Goal: Information Seeking & Learning: Check status

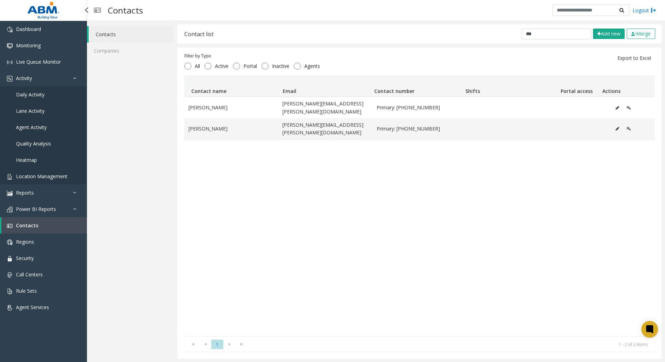
click at [41, 173] on span "Location Management" at bounding box center [41, 176] width 51 height 7
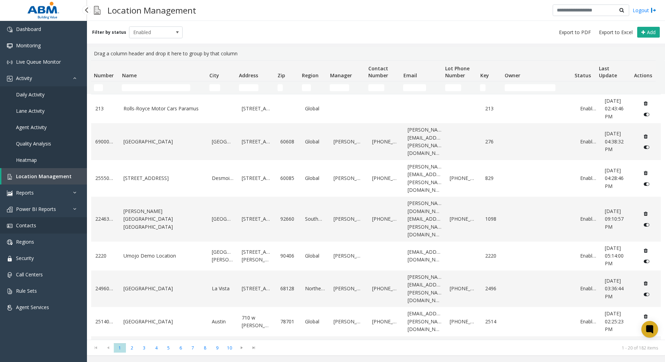
click at [24, 226] on span "Contacts" at bounding box center [26, 225] width 20 height 7
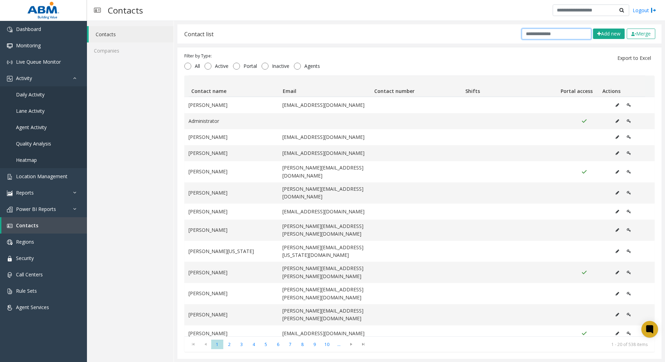
click at [567, 31] on input "text" at bounding box center [556, 34] width 70 height 11
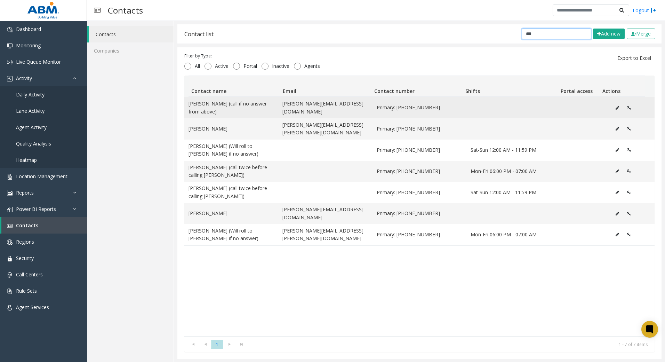
type input "***"
click at [615, 106] on icon "Data table" at bounding box center [616, 108] width 3 height 4
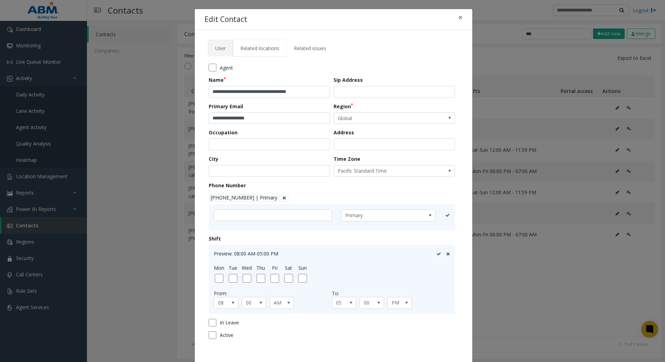
click at [255, 50] on span "Related locations" at bounding box center [259, 48] width 39 height 7
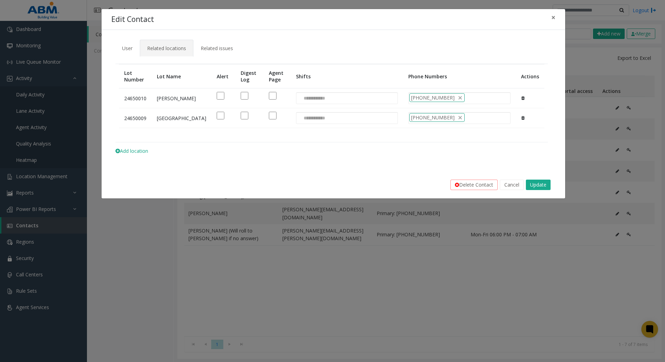
click at [163, 123] on td "[GEOGRAPHIC_DATA]" at bounding box center [182, 118] width 60 height 20
click at [144, 119] on td "24650009" at bounding box center [135, 118] width 33 height 20
drag, startPoint x: 141, startPoint y: 119, endPoint x: 138, endPoint y: 113, distance: 6.5
click at [140, 118] on td "24650009" at bounding box center [135, 118] width 33 height 20
click at [129, 50] on span "User" at bounding box center [127, 48] width 10 height 7
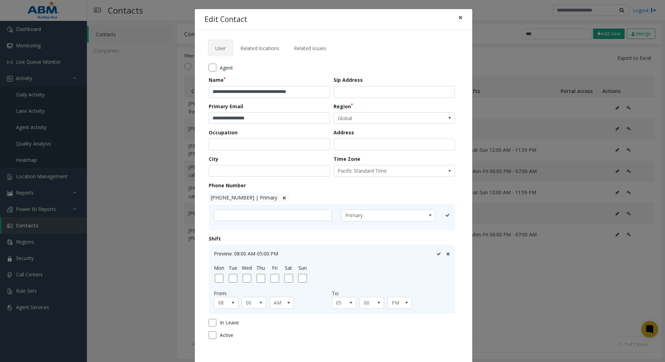
click at [458, 18] on span "×" at bounding box center [460, 18] width 4 height 10
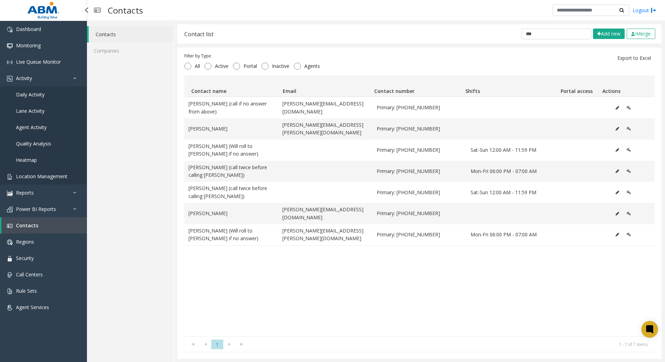
click at [49, 184] on link "Location Management" at bounding box center [43, 176] width 87 height 16
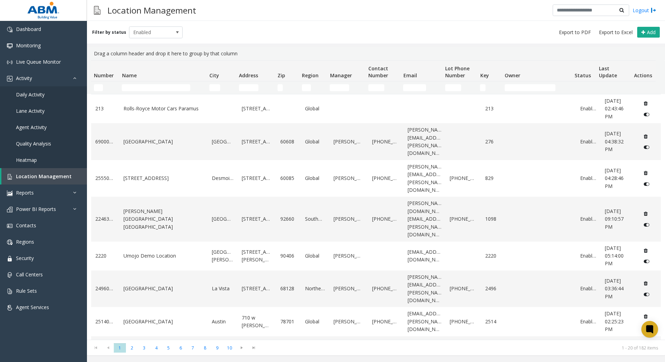
click at [170, 92] on td "Name Filter" at bounding box center [162, 87] width 87 height 13
click at [172, 91] on input "Name Filter" at bounding box center [156, 87] width 68 height 7
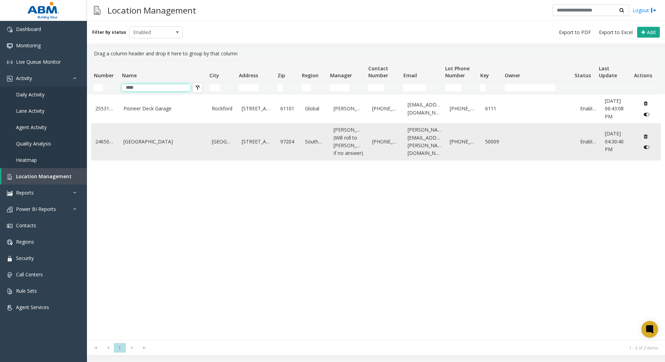
type input "****"
click at [160, 145] on link "[GEOGRAPHIC_DATA]" at bounding box center [163, 142] width 80 height 8
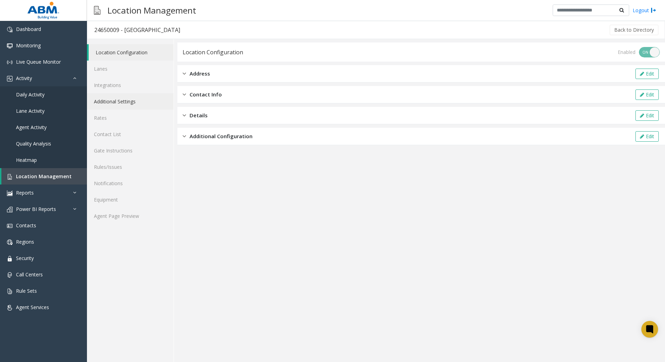
click at [129, 99] on link "Additional Settings" at bounding box center [130, 101] width 87 height 16
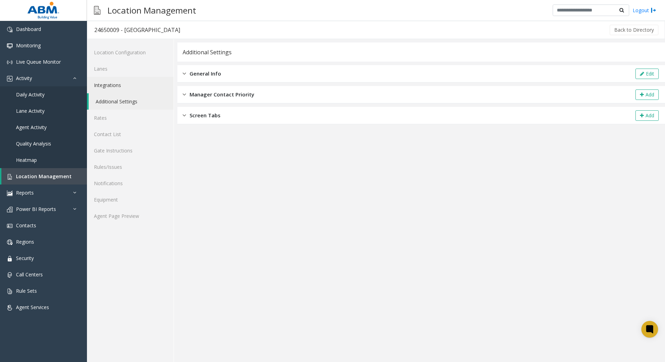
click at [124, 84] on link "Integrations" at bounding box center [130, 85] width 87 height 16
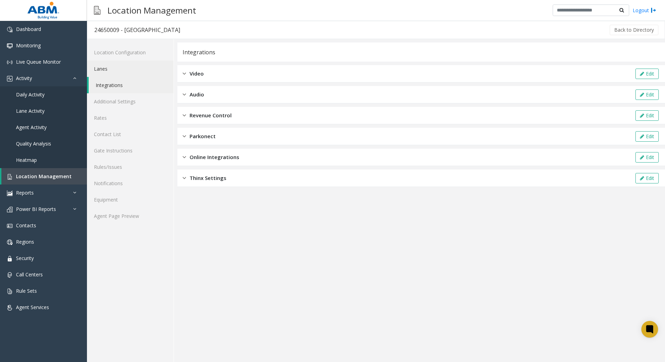
click at [130, 69] on link "Lanes" at bounding box center [130, 68] width 87 height 16
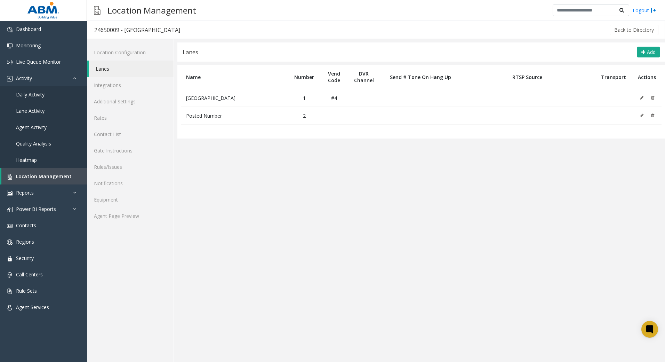
click at [116, 64] on link "Lanes" at bounding box center [131, 68] width 85 height 16
click at [116, 56] on link "Location Configuration" at bounding box center [130, 52] width 87 height 16
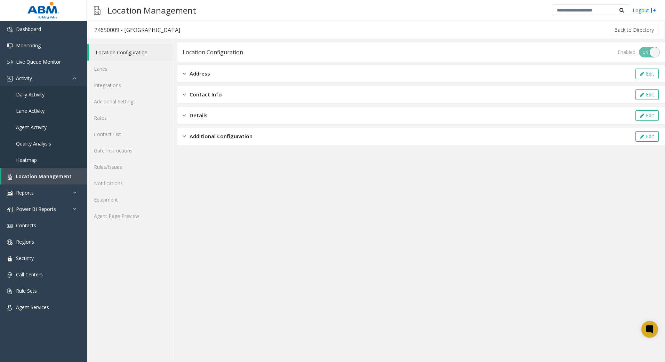
click at [214, 70] on div "Address Edit" at bounding box center [420, 73] width 487 height 17
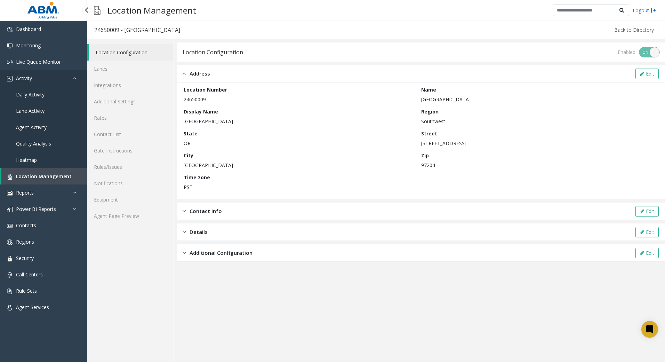
click at [23, 83] on link "Activity" at bounding box center [43, 78] width 87 height 16
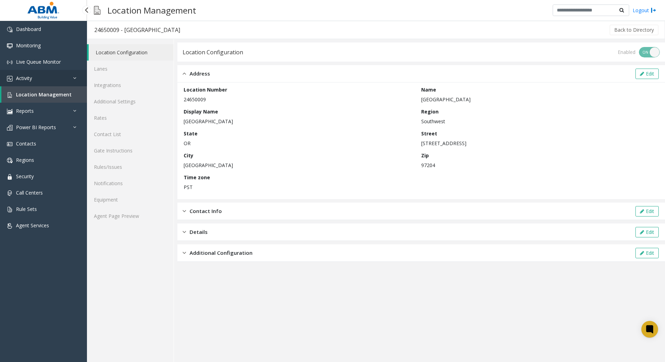
click at [24, 80] on span "Activity" at bounding box center [24, 78] width 16 height 7
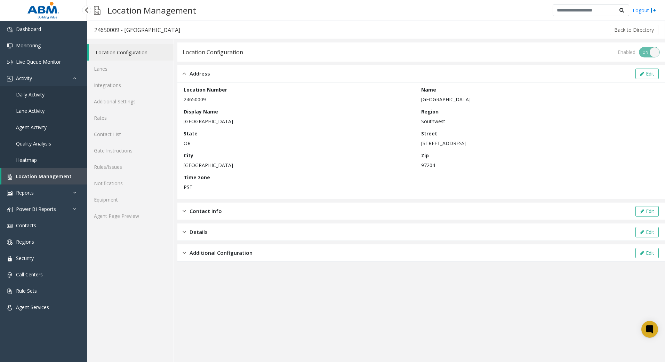
click at [28, 94] on span "Daily Activity" at bounding box center [30, 94] width 29 height 7
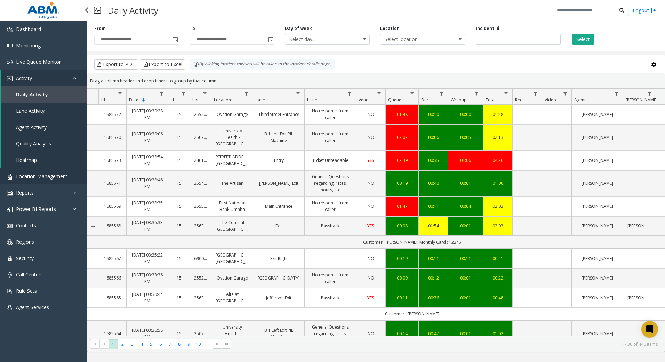
click at [52, 179] on span "Location Management" at bounding box center [41, 176] width 51 height 7
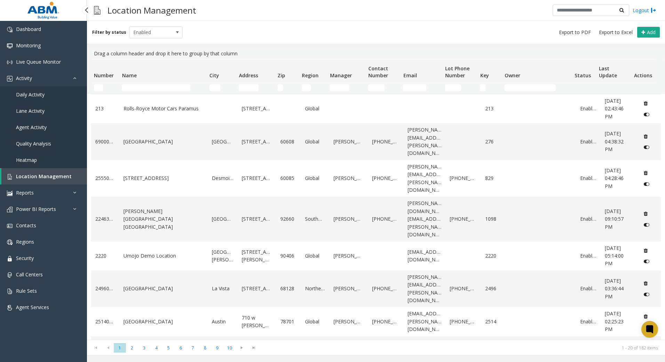
click at [44, 97] on link "Daily Activity" at bounding box center [43, 94] width 87 height 16
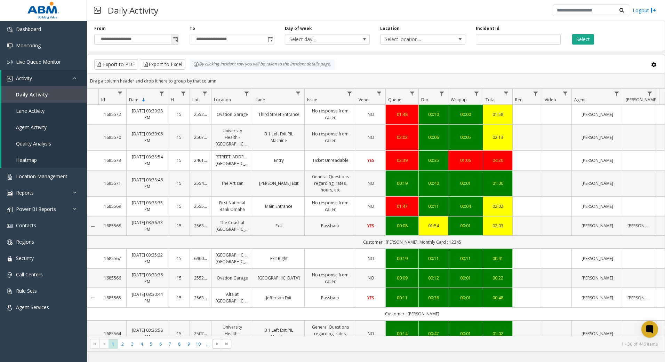
click at [171, 41] on span "Toggle popup" at bounding box center [175, 39] width 8 height 11
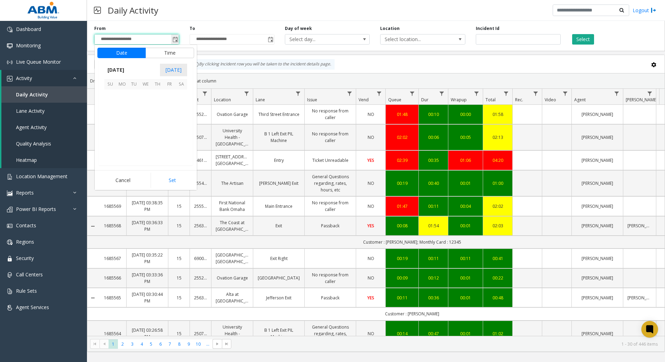
scroll to position [124760, 0]
click at [147, 120] on span "17" at bounding box center [146, 119] width 12 height 12
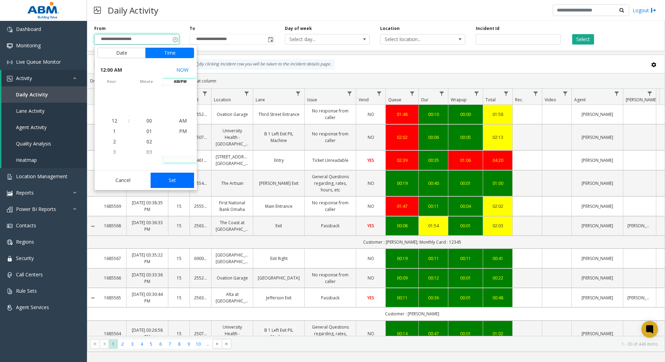
click at [178, 181] on button "Set" at bounding box center [173, 179] width 44 height 15
type input "**********"
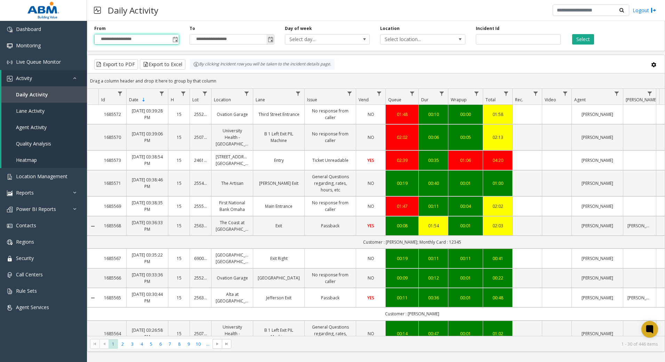
click at [270, 39] on span "Toggle popup" at bounding box center [271, 40] width 6 height 6
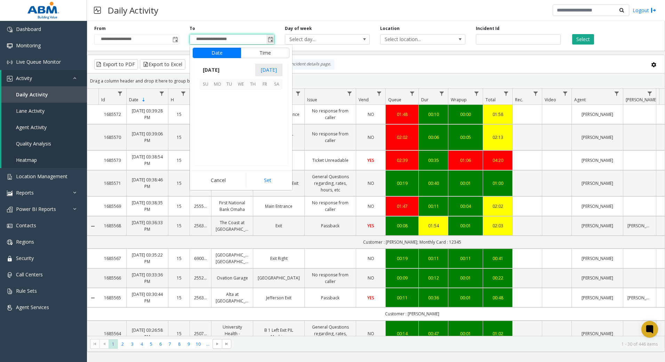
scroll to position [10, 0]
click at [238, 121] on span "17" at bounding box center [241, 119] width 12 height 12
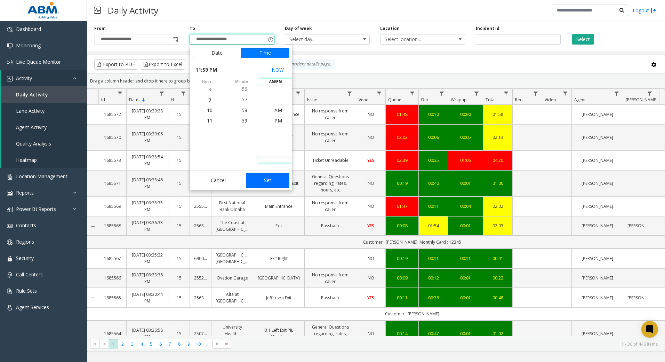
click at [273, 174] on button "Set" at bounding box center [268, 179] width 44 height 15
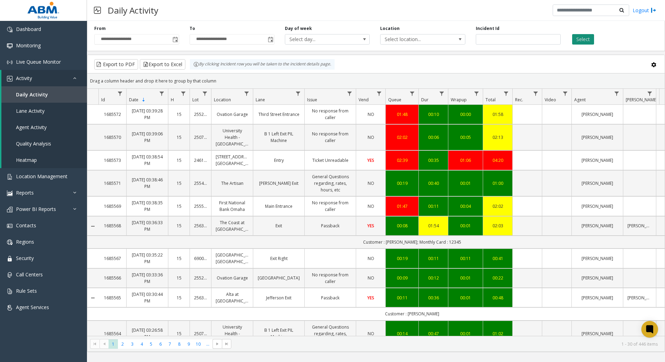
click at [585, 41] on button "Select" at bounding box center [583, 39] width 22 height 10
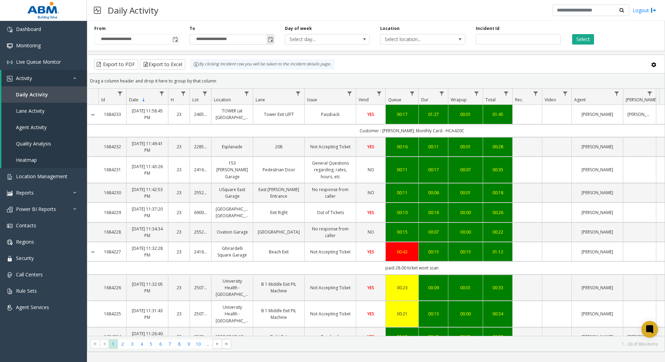
click at [258, 38] on input "**********" at bounding box center [232, 39] width 84 height 10
click at [243, 40] on input "**********" at bounding box center [232, 39] width 84 height 10
click at [269, 39] on span "Toggle popup" at bounding box center [271, 40] width 6 height 6
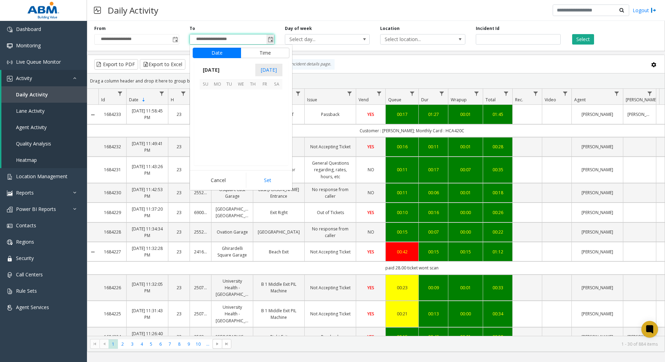
scroll to position [10, 0]
click at [264, 53] on button "Time" at bounding box center [265, 53] width 49 height 10
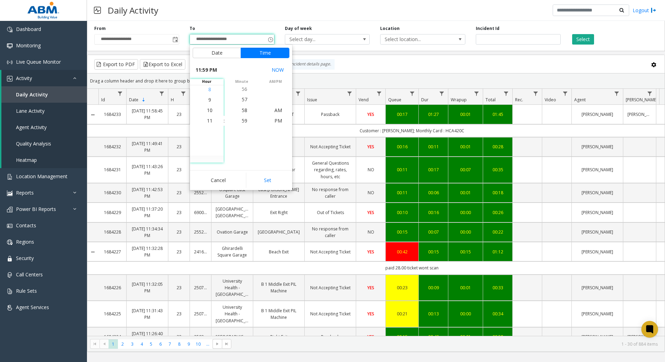
click at [210, 88] on li "8" at bounding box center [209, 89] width 24 height 10
click at [244, 120] on span "00" at bounding box center [245, 120] width 6 height 7
click at [276, 112] on span "AM" at bounding box center [278, 110] width 8 height 7
click at [275, 184] on button "Set" at bounding box center [268, 179] width 44 height 15
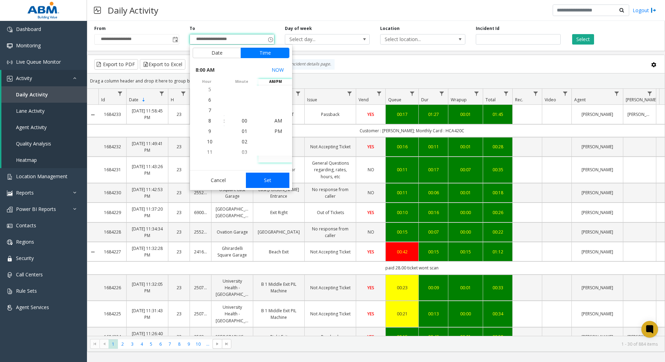
type input "**********"
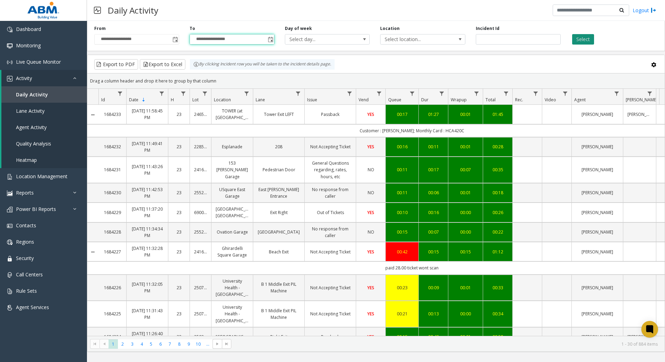
click at [584, 35] on button "Select" at bounding box center [583, 39] width 22 height 10
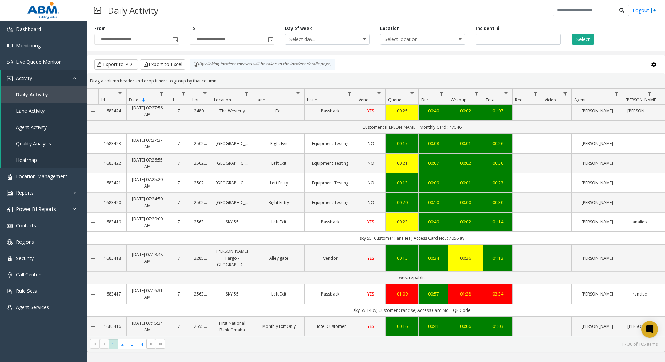
scroll to position [570, 0]
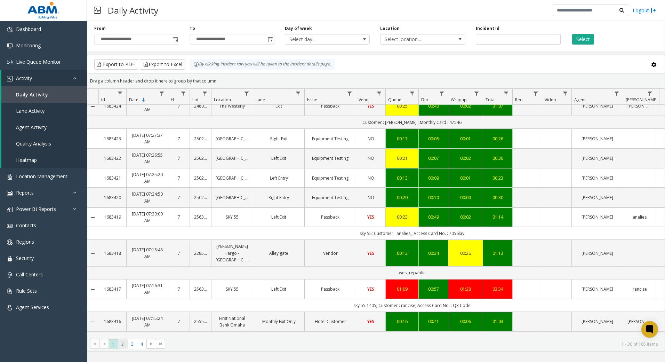
click at [123, 343] on span "2" at bounding box center [122, 343] width 9 height 9
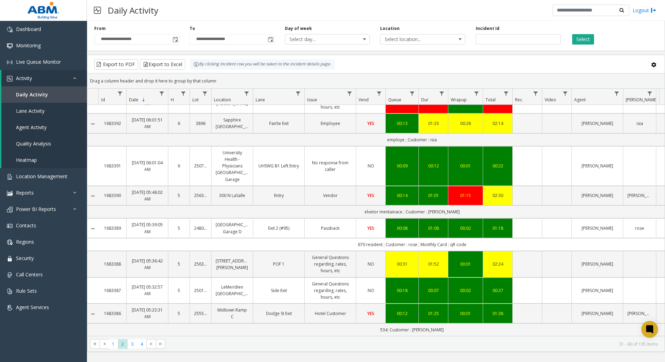
scroll to position [591, 0]
click at [133, 344] on span "3" at bounding box center [132, 343] width 9 height 9
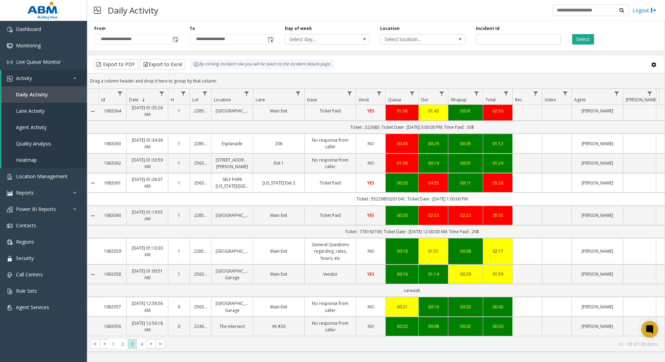
scroll to position [669, 0]
click at [140, 343] on span "4" at bounding box center [141, 343] width 9 height 9
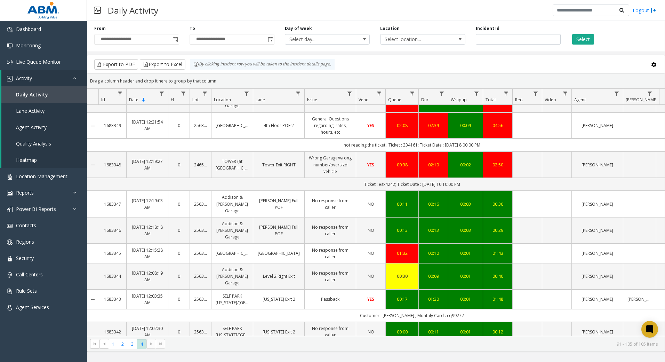
scroll to position [172, 0]
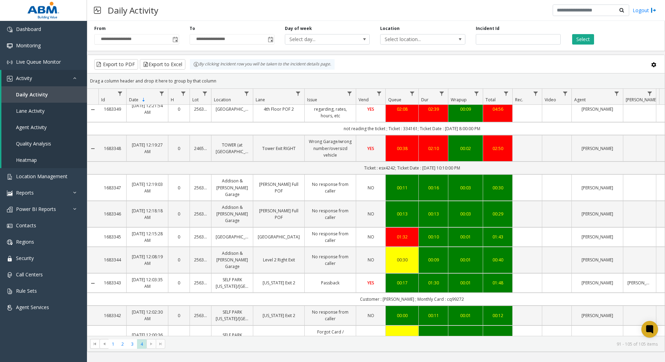
click at [151, 347] on kendo-pager-next-buttons at bounding box center [155, 344] width 19 height 10
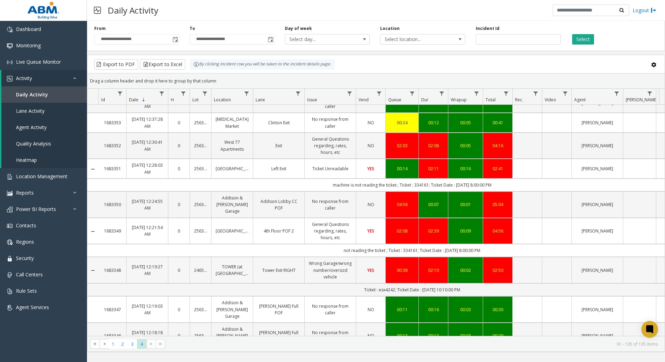
scroll to position [0, 0]
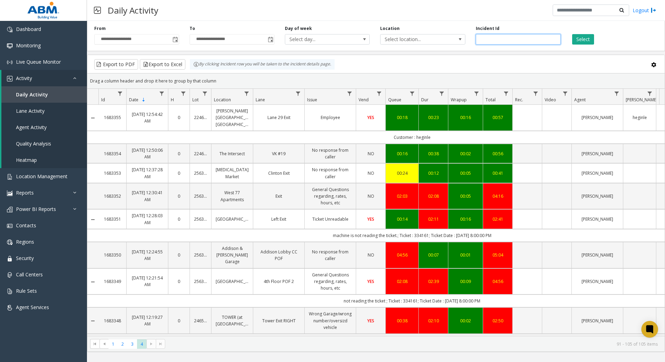
click at [533, 43] on input "number" at bounding box center [518, 39] width 85 height 10
click at [582, 42] on button "Select" at bounding box center [583, 39] width 22 height 10
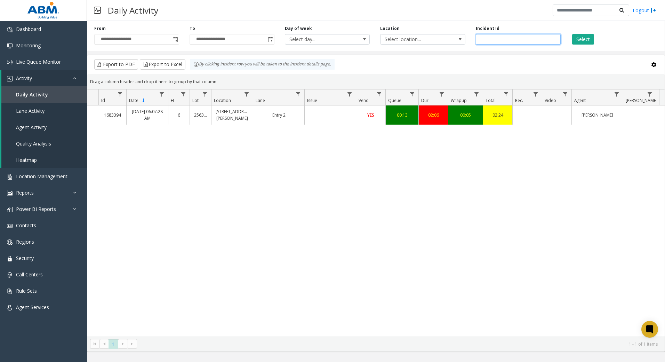
click at [522, 37] on input "*******" at bounding box center [518, 39] width 85 height 10
click at [575, 38] on button "Select" at bounding box center [583, 39] width 22 height 10
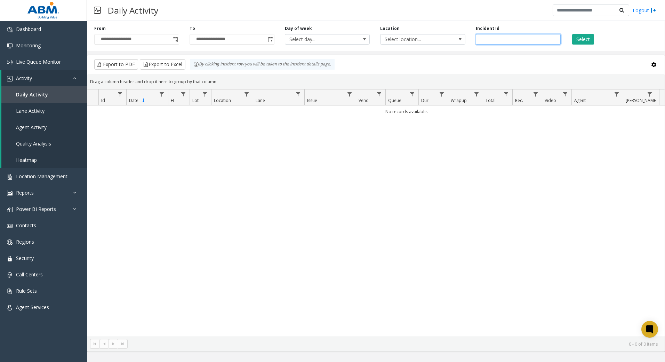
click at [515, 42] on input "********" at bounding box center [518, 39] width 85 height 10
type input "*"
click at [584, 40] on button "Select" at bounding box center [583, 39] width 22 height 10
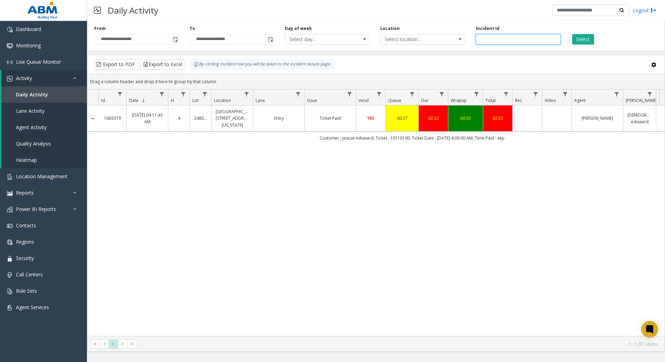
click at [519, 41] on input "*******" at bounding box center [518, 39] width 85 height 10
type input "*"
type input "*******"
click at [585, 41] on button "Select" at bounding box center [583, 39] width 22 height 10
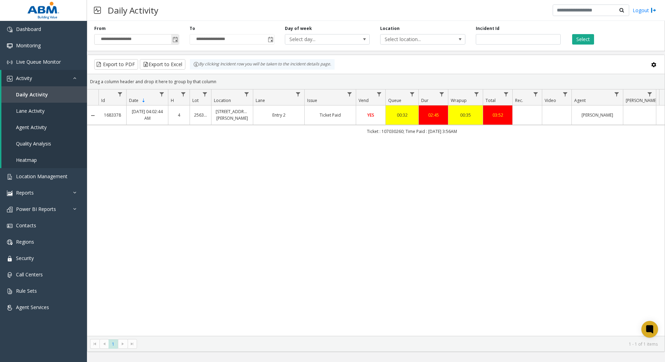
click at [171, 40] on span "Toggle popup" at bounding box center [175, 39] width 8 height 11
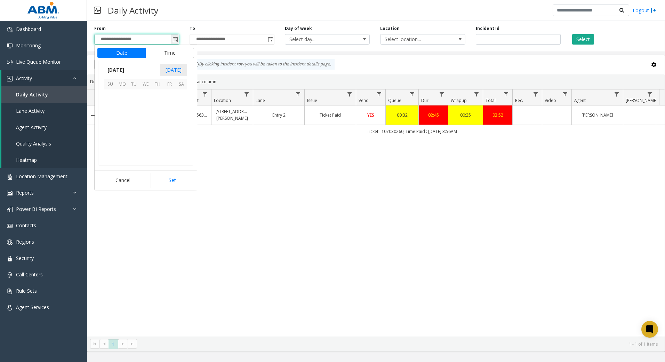
scroll to position [124760, 0]
click at [159, 118] on span "18" at bounding box center [158, 119] width 12 height 12
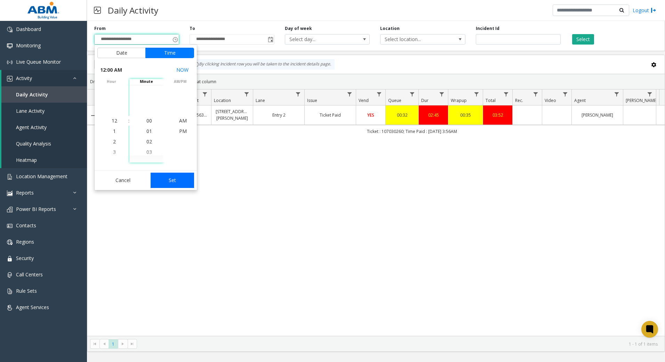
click at [160, 179] on button "Set" at bounding box center [173, 179] width 44 height 15
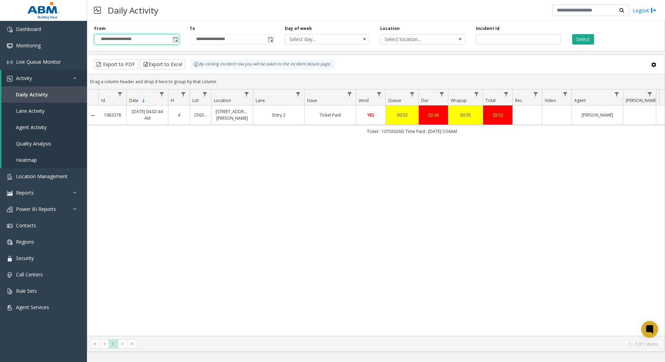
type input "**********"
click at [271, 41] on app-root "**********" at bounding box center [332, 181] width 665 height 362
click at [270, 35] on span "Toggle popup" at bounding box center [270, 39] width 8 height 11
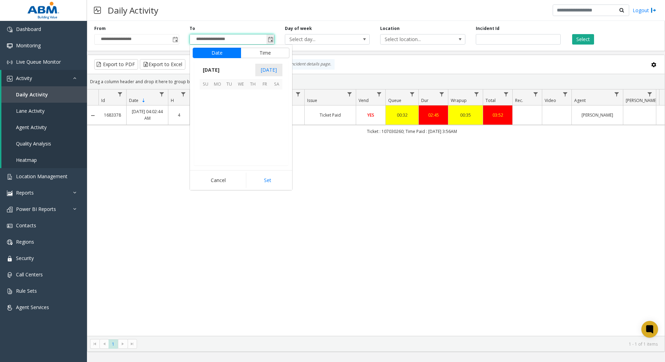
scroll to position [83, 0]
click at [254, 118] on span "18" at bounding box center [253, 119] width 12 height 12
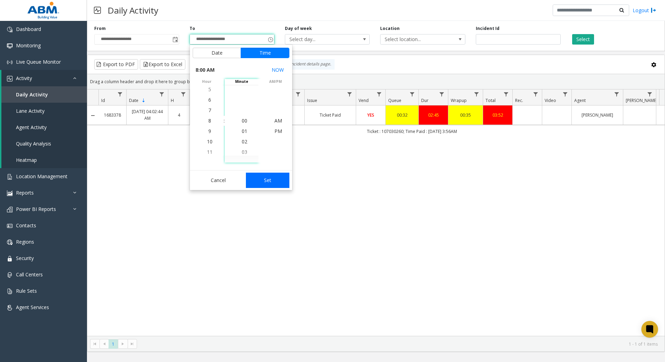
click at [264, 178] on button "Set" at bounding box center [268, 179] width 44 height 15
type input "**********"
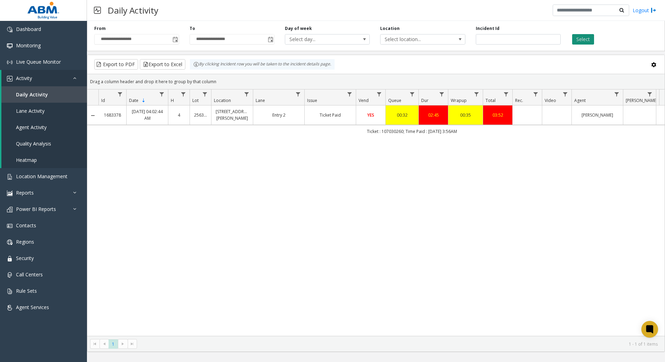
click at [581, 40] on button "Select" at bounding box center [583, 39] width 22 height 10
drag, startPoint x: 505, startPoint y: 43, endPoint x: 399, endPoint y: 46, distance: 106.4
click at [404, 56] on div "**********" at bounding box center [376, 184] width 578 height 333
click at [586, 38] on button "Select" at bounding box center [583, 39] width 22 height 10
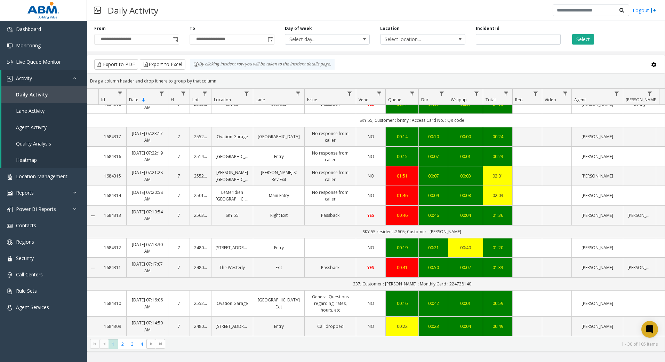
scroll to position [539, 0]
click at [125, 344] on span "2" at bounding box center [122, 343] width 9 height 9
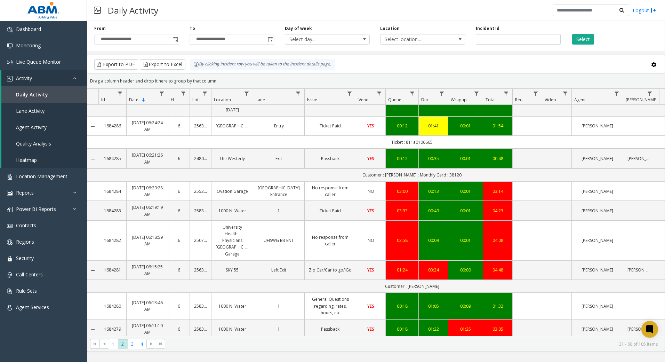
scroll to position [558, 0]
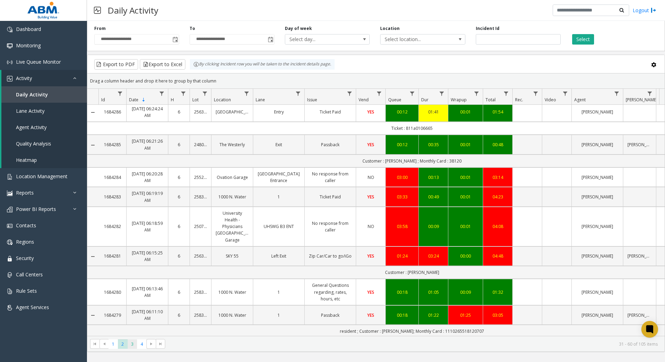
click at [132, 347] on span "3" at bounding box center [132, 343] width 9 height 9
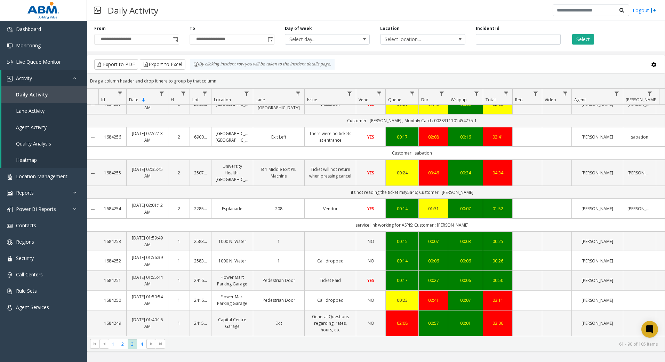
scroll to position [656, 0]
click at [141, 346] on span "4" at bounding box center [141, 343] width 9 height 9
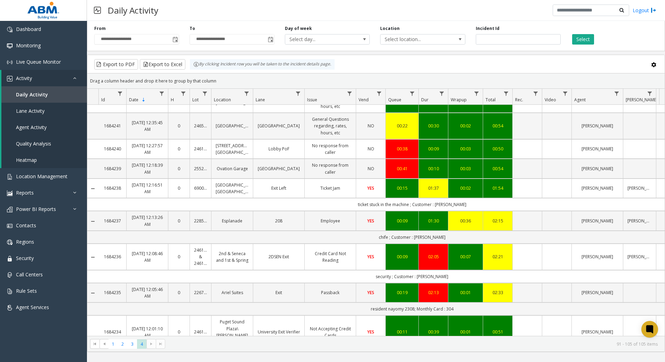
scroll to position [205, 0]
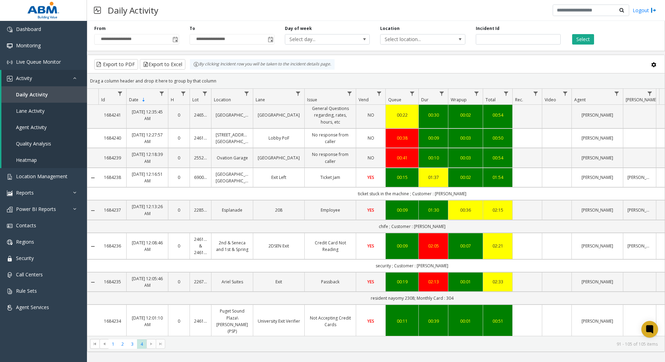
click at [152, 344] on kendo-pager-next-buttons at bounding box center [155, 344] width 19 height 10
click at [48, 176] on span "Location Management" at bounding box center [41, 176] width 51 height 7
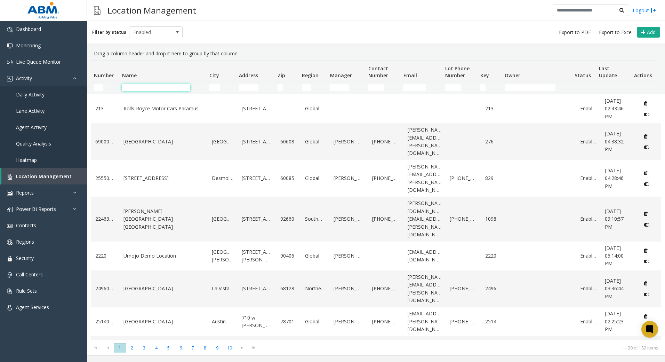
click at [169, 87] on input "Name Filter" at bounding box center [156, 87] width 68 height 7
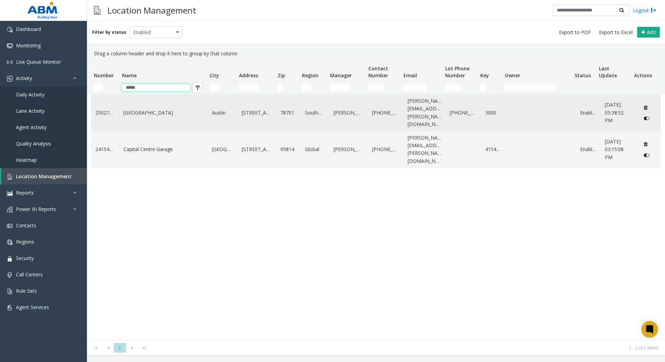
type input "*****"
click at [144, 109] on link "[GEOGRAPHIC_DATA]" at bounding box center [163, 113] width 80 height 8
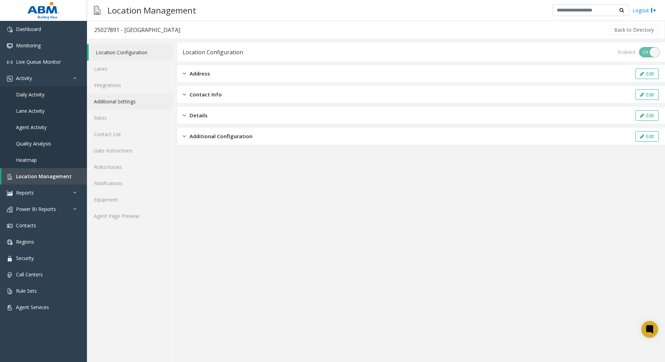
click at [128, 102] on link "Additional Settings" at bounding box center [130, 101] width 87 height 16
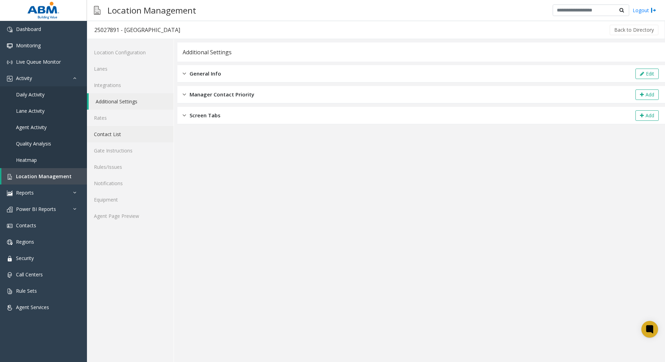
click at [139, 136] on link "Contact List" at bounding box center [130, 134] width 87 height 16
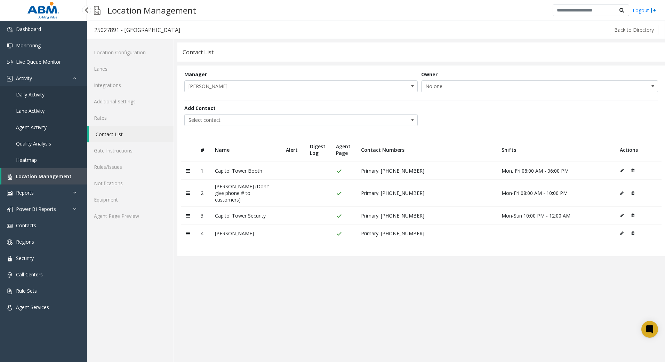
click at [48, 173] on span "Location Management" at bounding box center [44, 176] width 56 height 7
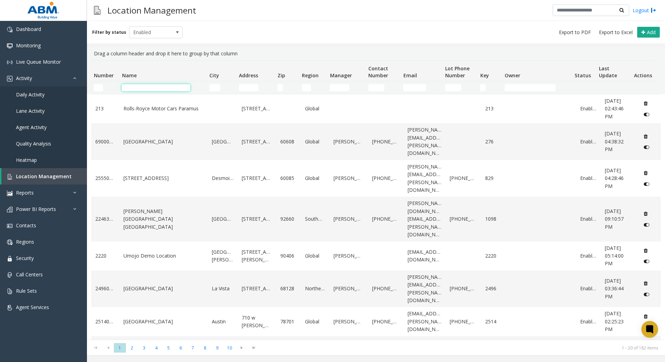
click at [168, 87] on input "Name Filter" at bounding box center [156, 87] width 68 height 7
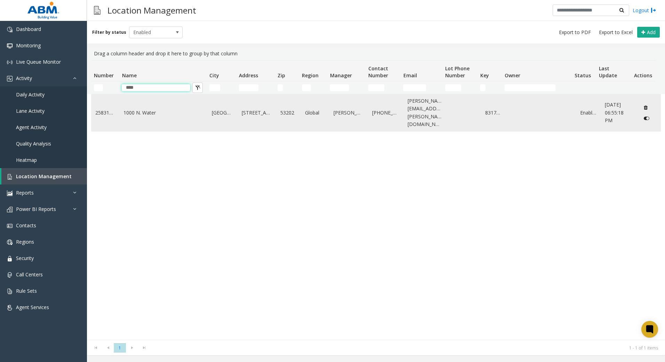
type input "****"
click at [171, 111] on link "1000 N. Water" at bounding box center [163, 113] width 80 height 8
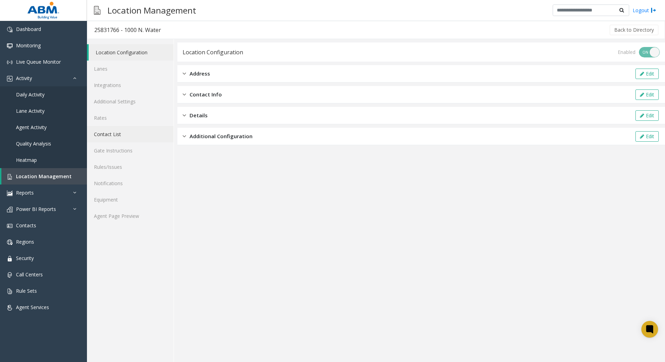
click at [125, 136] on link "Contact List" at bounding box center [130, 134] width 87 height 16
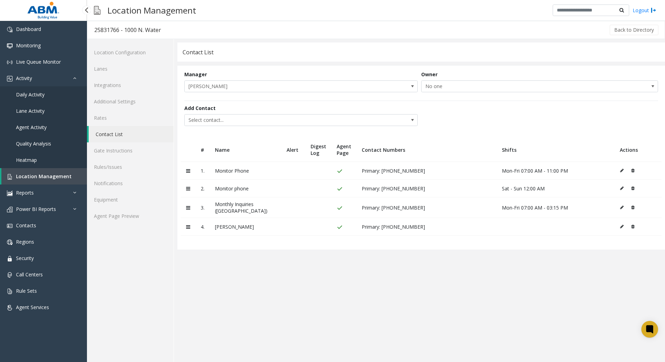
click at [40, 176] on span "Location Management" at bounding box center [44, 176] width 56 height 7
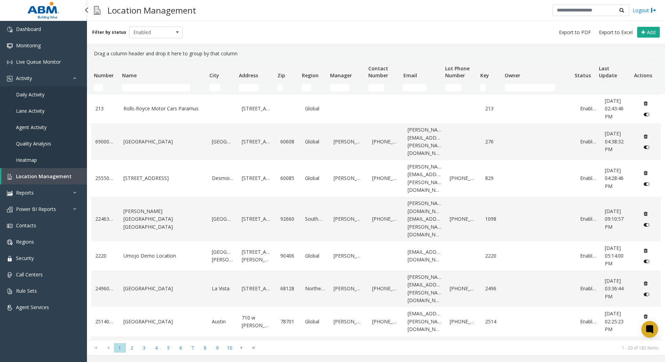
click at [27, 94] on span "Daily Activity" at bounding box center [30, 94] width 29 height 7
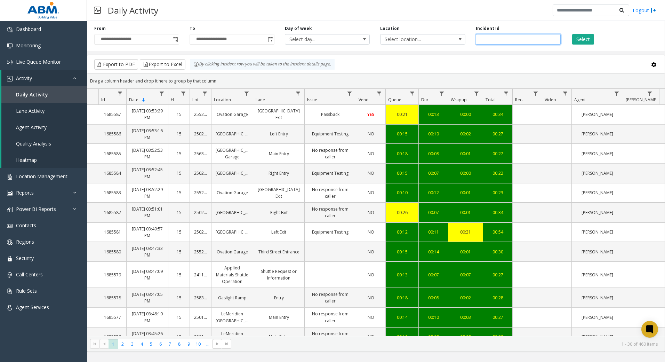
click at [500, 44] on input "number" at bounding box center [518, 39] width 85 height 10
click at [503, 37] on input "****" at bounding box center [518, 39] width 85 height 10
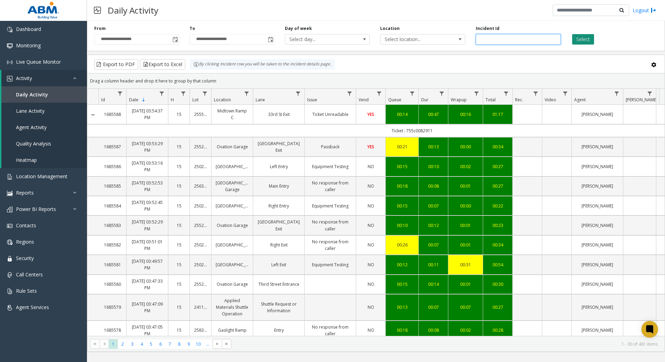
type input "*******"
click at [578, 40] on button "Select" at bounding box center [583, 39] width 22 height 10
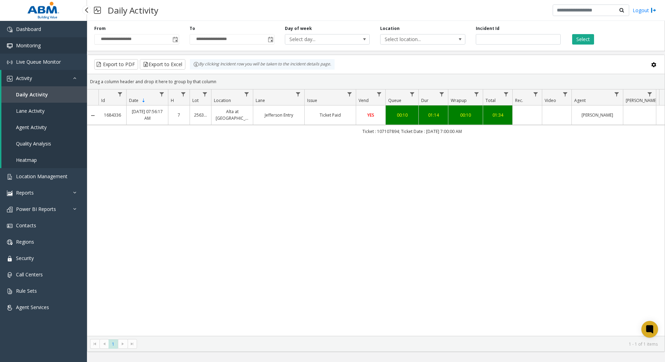
drag, startPoint x: 38, startPoint y: 49, endPoint x: 37, endPoint y: 52, distance: 4.0
click at [38, 49] on link "Monitoring" at bounding box center [43, 45] width 87 height 16
